Goal: Information Seeking & Learning: Learn about a topic

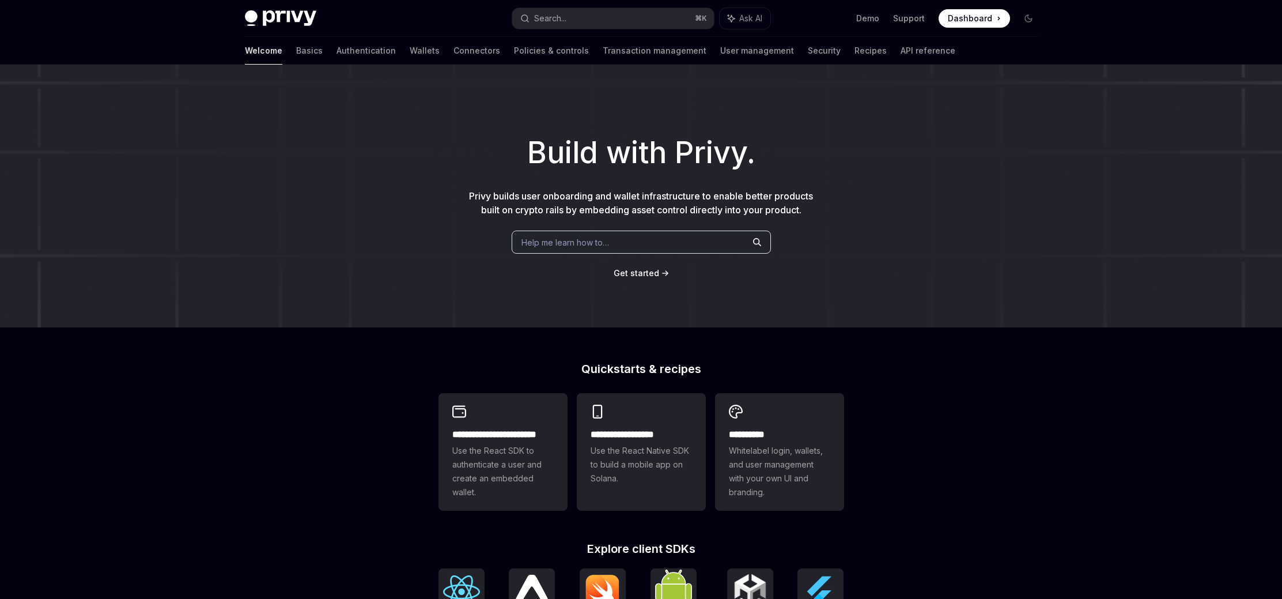
click at [283, 119] on div "Build with Privy. Privy builds user onboarding and wallet infrastructure to ena…" at bounding box center [641, 196] width 1282 height 263
click at [720, 51] on link "User management" at bounding box center [757, 51] width 74 height 28
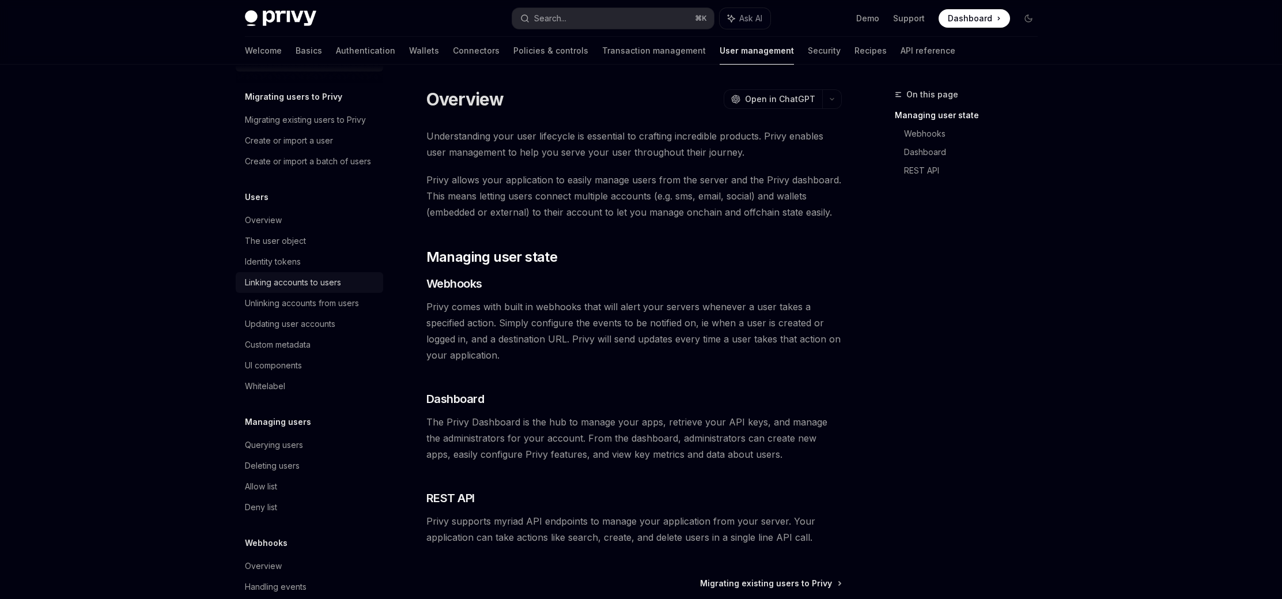
scroll to position [67, 0]
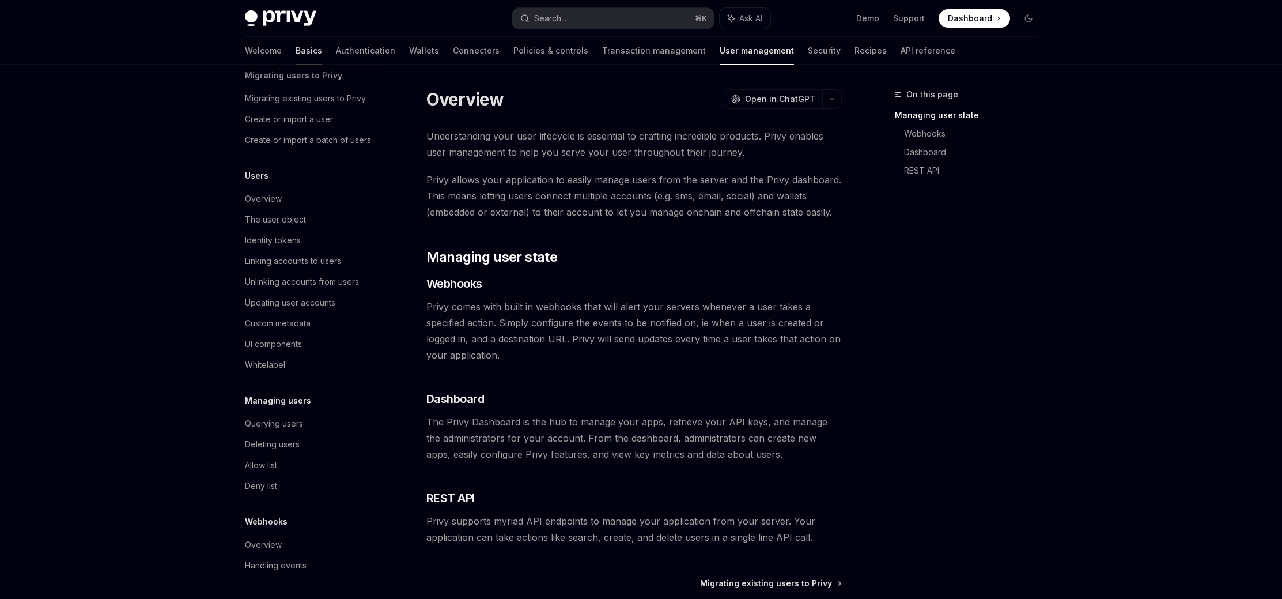
click at [296, 52] on link "Basics" at bounding box center [309, 51] width 27 height 28
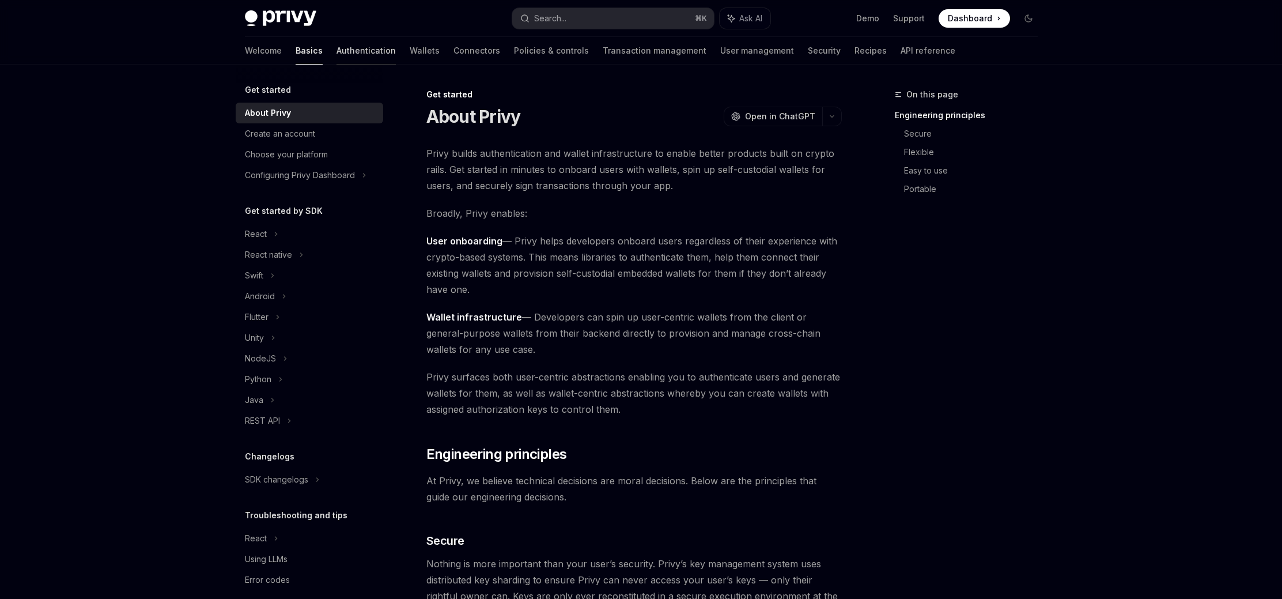
click at [337, 60] on link "Authentication" at bounding box center [366, 51] width 59 height 28
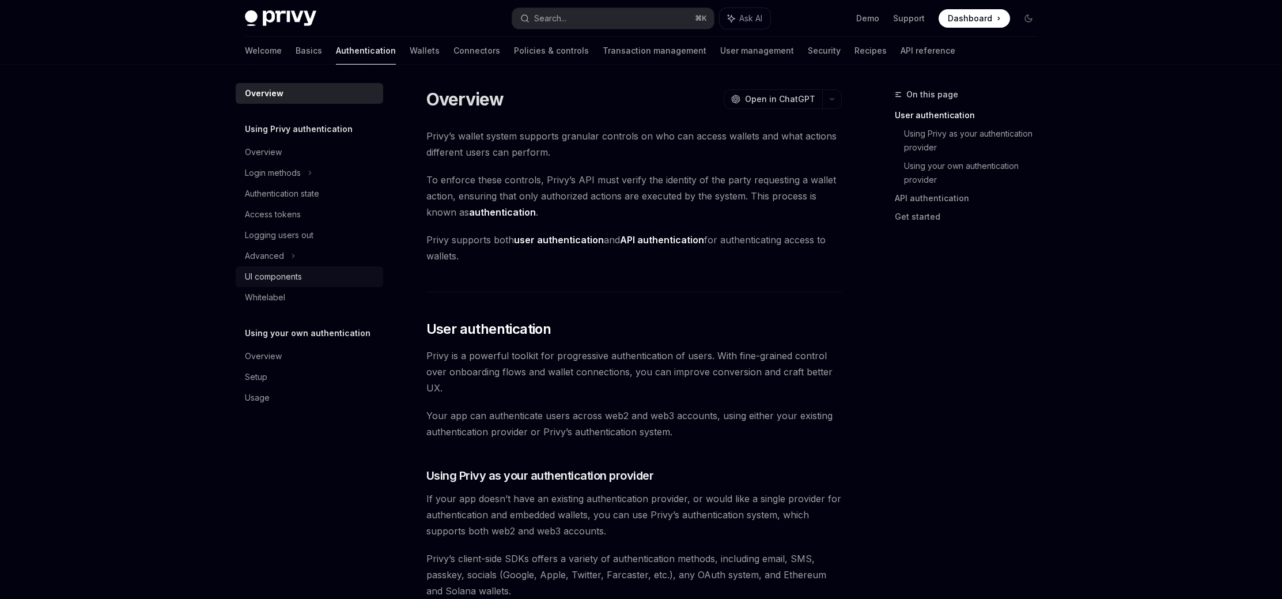
click at [296, 275] on div "UI components" at bounding box center [273, 277] width 57 height 14
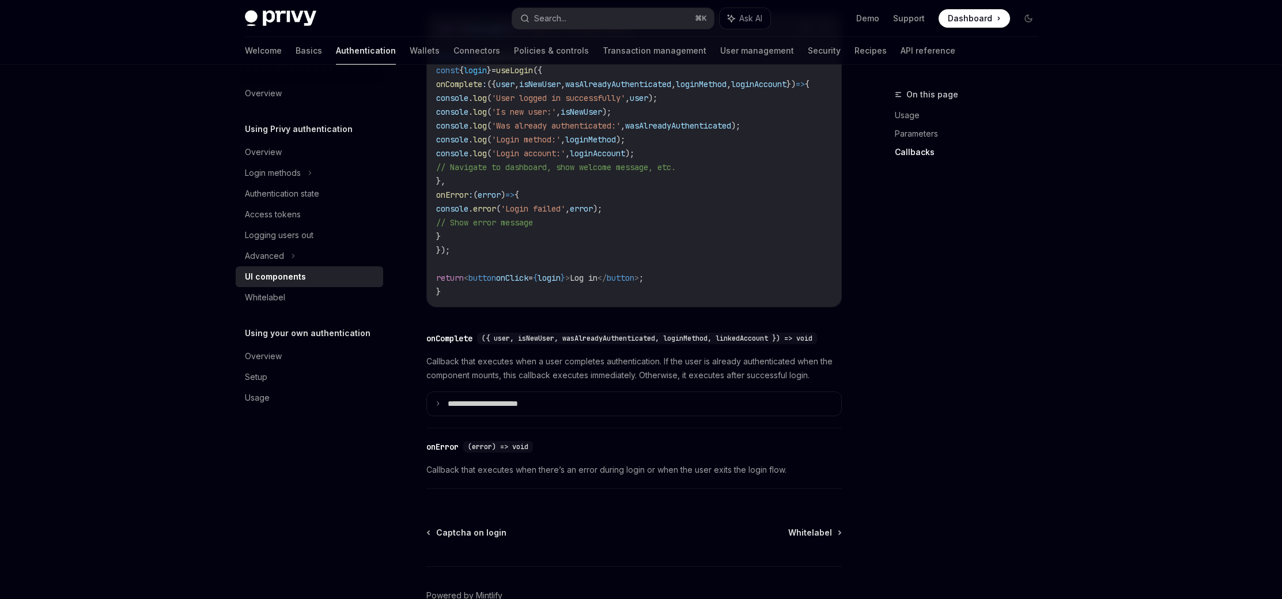
scroll to position [1505, 0]
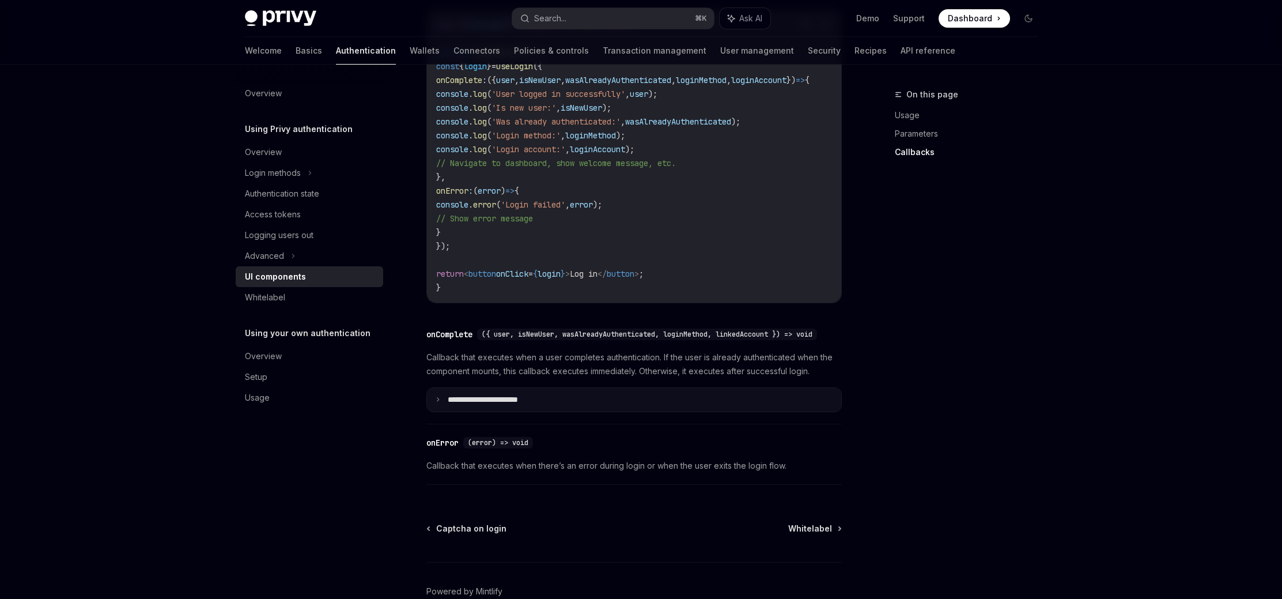
click at [566, 412] on summary "**********" at bounding box center [634, 400] width 414 height 24
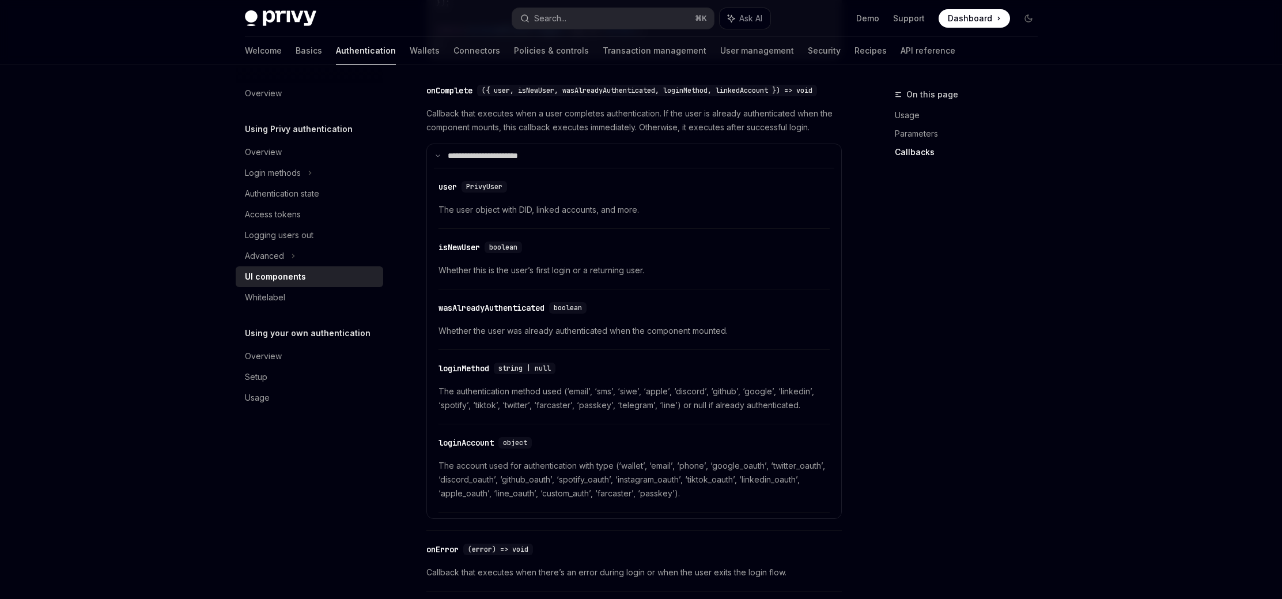
scroll to position [1756, 0]
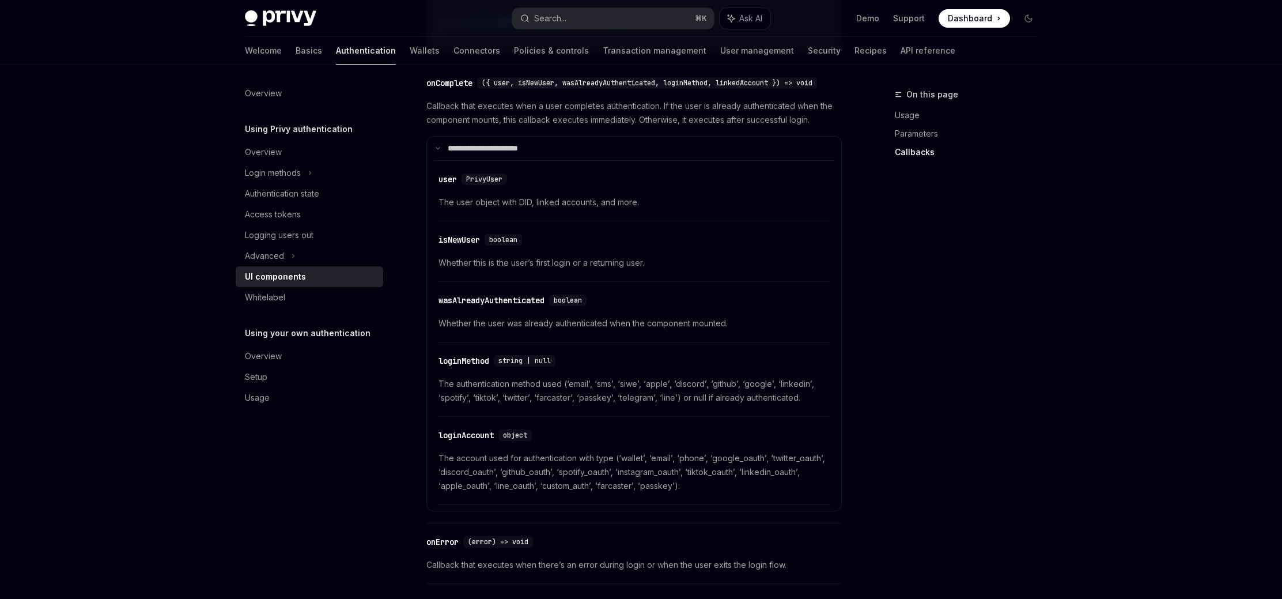
click at [885, 390] on div "On this page Usage Parameters Callbacks" at bounding box center [959, 343] width 175 height 511
click at [335, 260] on div "Advanced" at bounding box center [310, 256] width 148 height 21
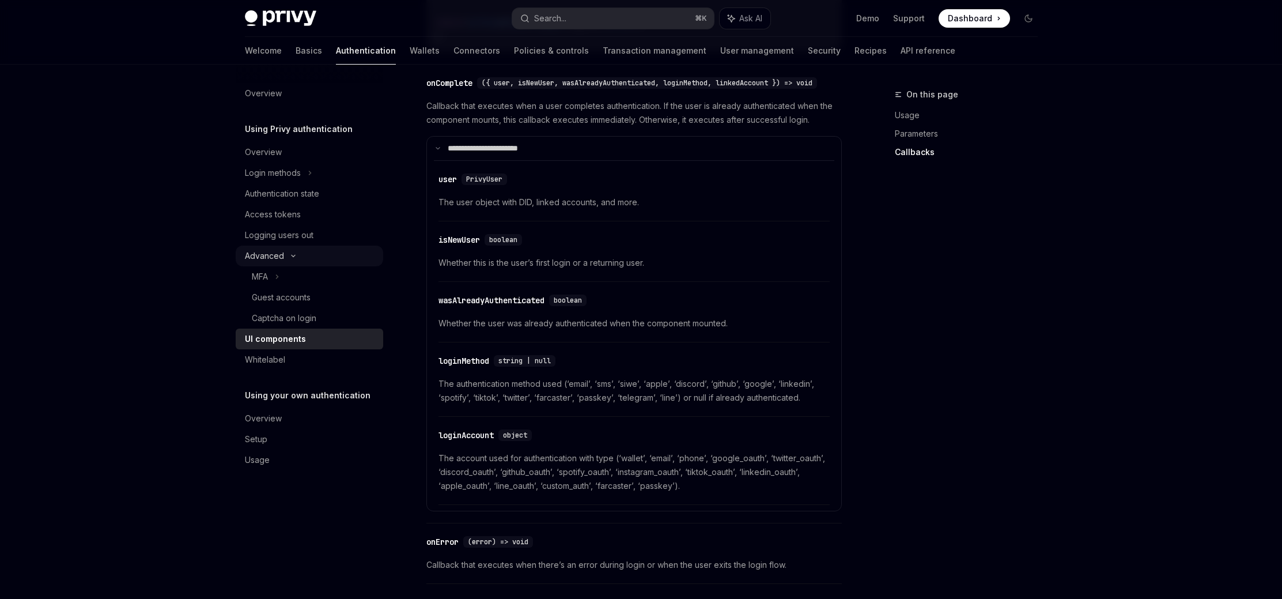
click at [339, 258] on div "Advanced" at bounding box center [310, 256] width 148 height 21
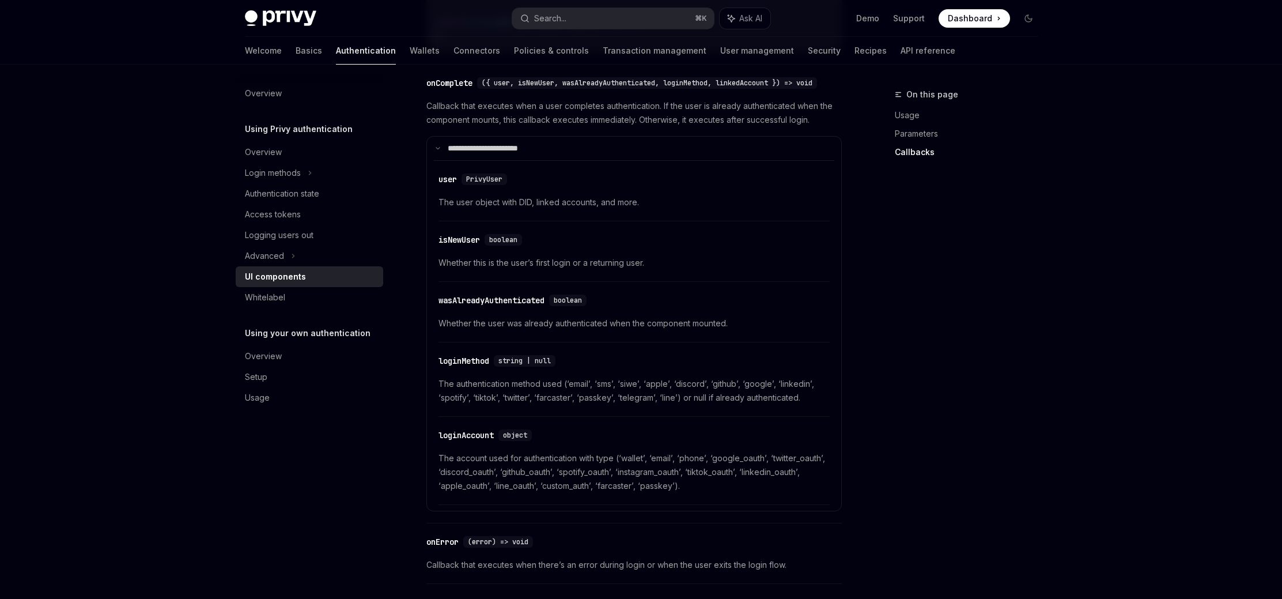
click at [878, 401] on div "On this page Usage Parameters Callbacks" at bounding box center [959, 343] width 175 height 511
click at [320, 358] on div "Overview" at bounding box center [310, 356] width 131 height 14
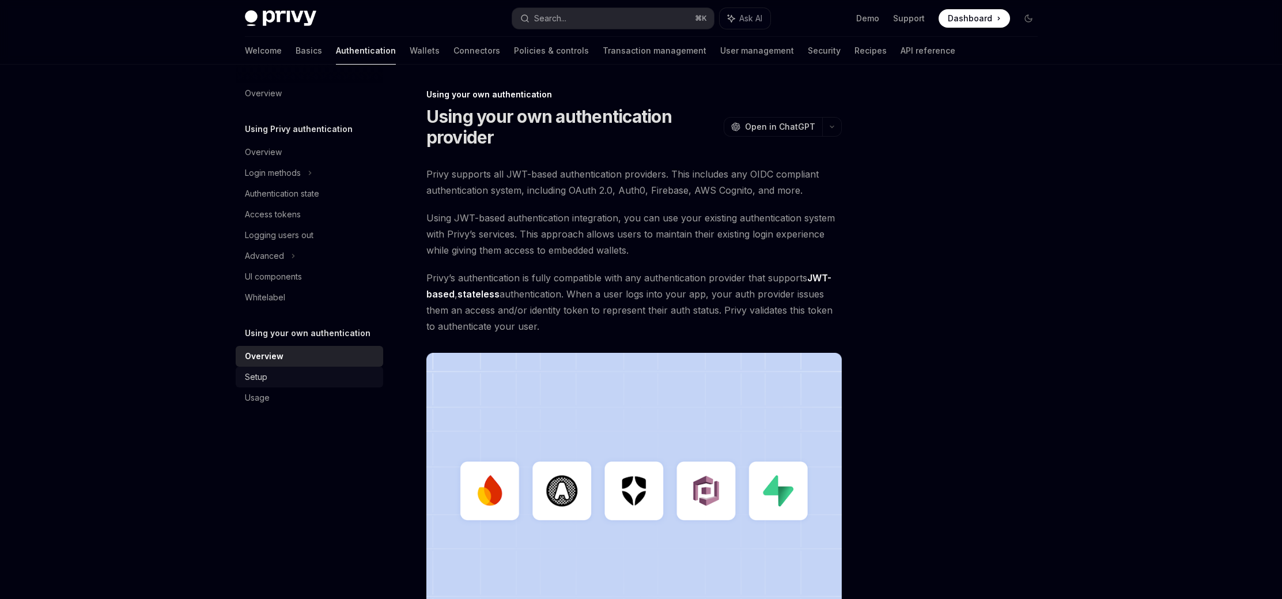
click at [320, 373] on div "Setup" at bounding box center [310, 377] width 131 height 14
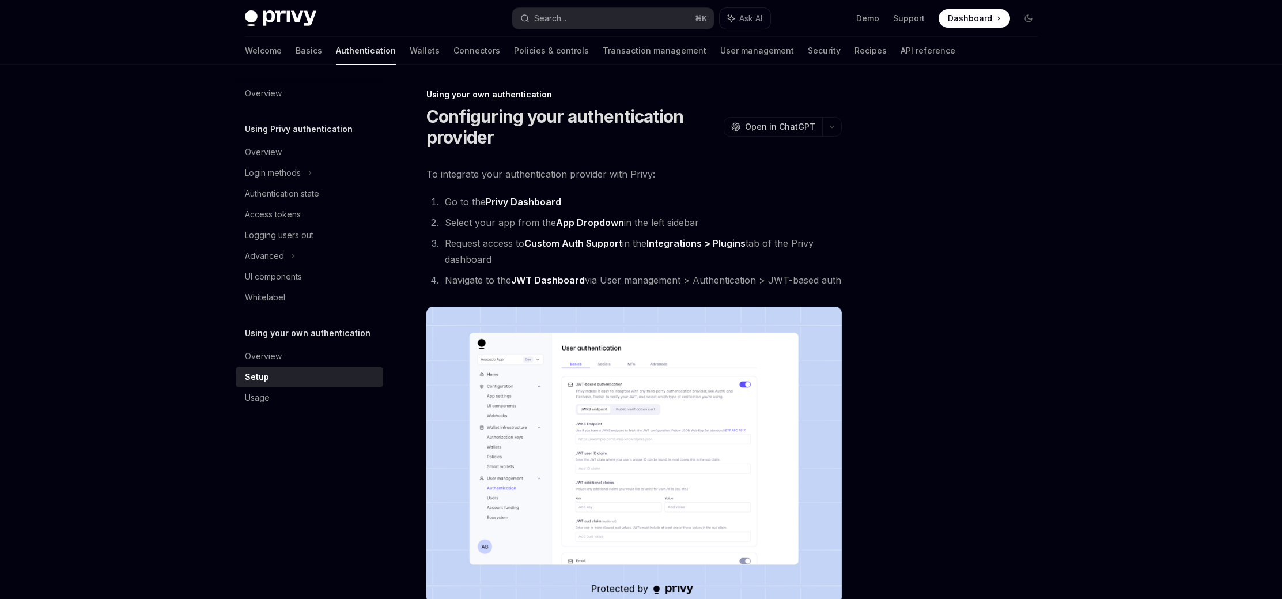
click at [938, 338] on div at bounding box center [959, 343] width 175 height 511
click at [286, 199] on div "Authentication state" at bounding box center [282, 194] width 74 height 14
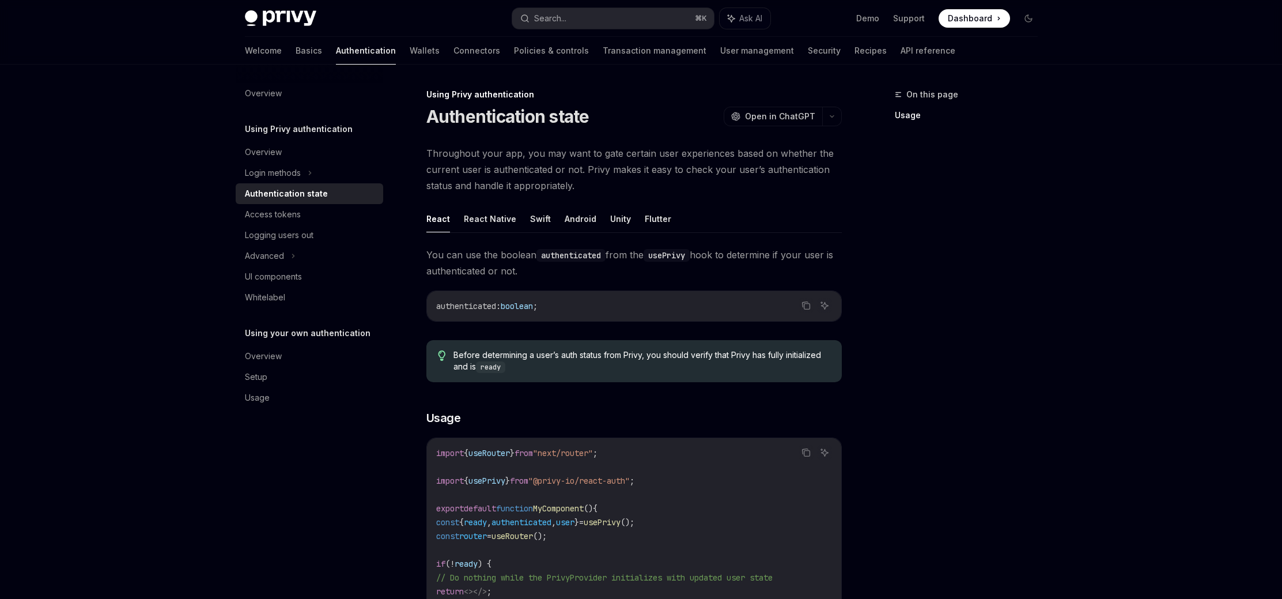
click at [934, 240] on div "On this page Usage" at bounding box center [959, 343] width 175 height 511
click at [927, 242] on div "On this page Usage" at bounding box center [959, 343] width 175 height 511
click at [331, 179] on div "Login methods" at bounding box center [310, 173] width 148 height 21
type textarea "*"
